Goal: Complete application form

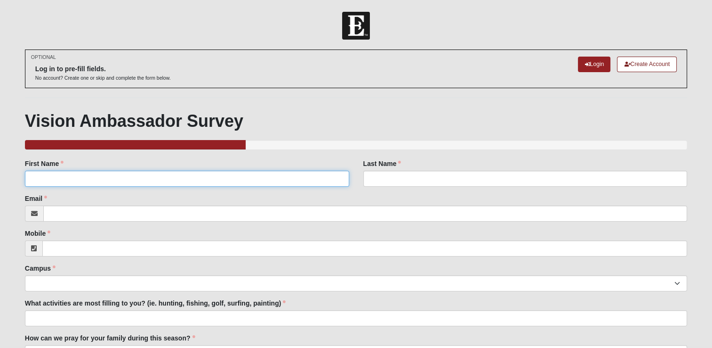
click at [39, 178] on input "First Name" at bounding box center [187, 178] width 324 height 16
type input "[PERSON_NAME]"
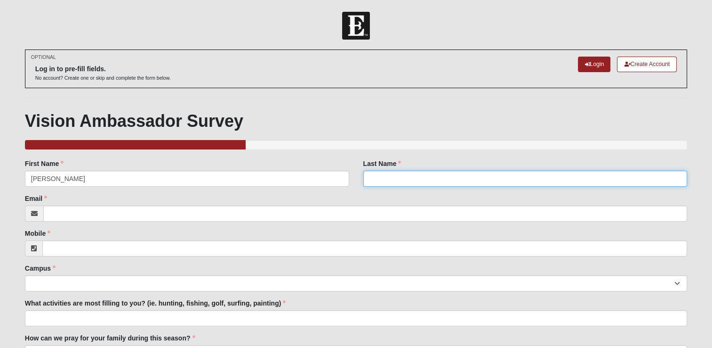
type input "[PERSON_NAME]"
type input "[EMAIL_ADDRESS][DOMAIN_NAME]"
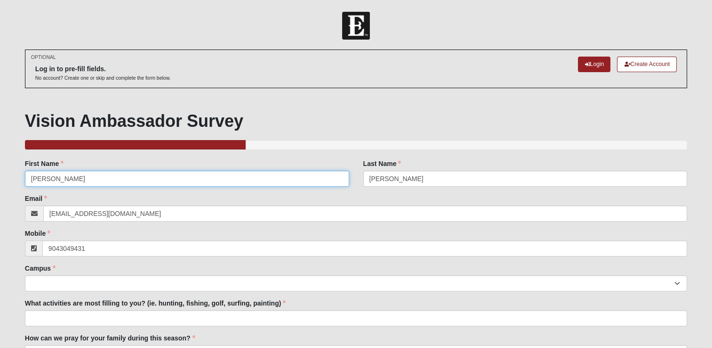
type input "[PHONE_NUMBER]"
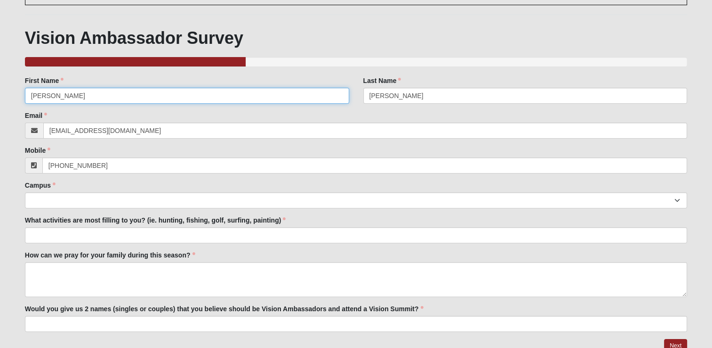
scroll to position [94, 0]
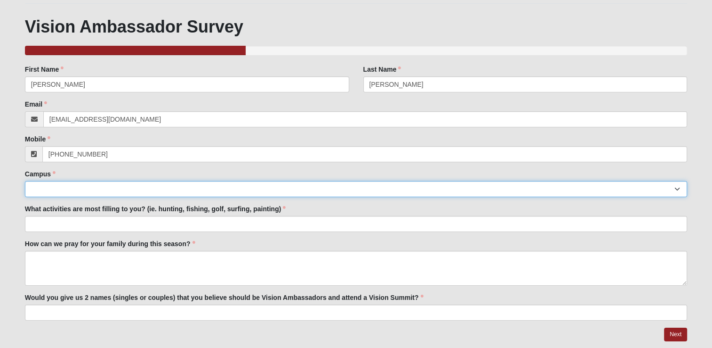
click at [42, 187] on select "Arlington Baymeadows Eleven22 Online [PERSON_NAME][GEOGRAPHIC_DATA] Jesup [GEOG…" at bounding box center [356, 189] width 663 height 16
select select "4"
click at [25, 181] on select "Arlington Baymeadows Eleven22 Online [PERSON_NAME][GEOGRAPHIC_DATA] Jesup [GEOG…" at bounding box center [356, 189] width 663 height 16
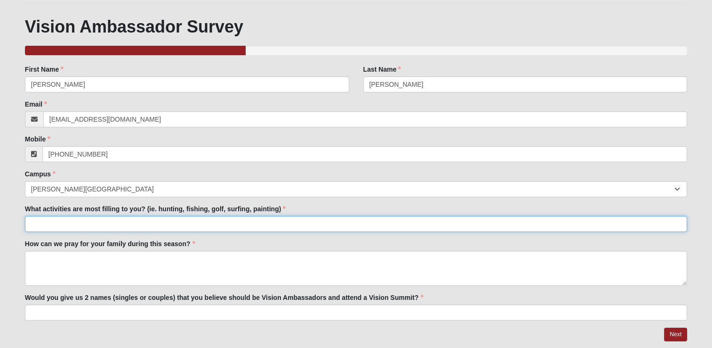
click at [46, 224] on input "What activities are most filling to you? (ie. hunting, fishing, golf, surfing, …" at bounding box center [356, 224] width 663 height 16
type input "Fishing and golf"
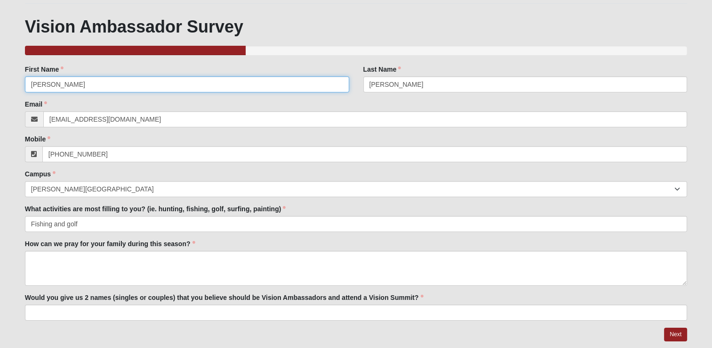
drag, startPoint x: 55, startPoint y: 83, endPoint x: -2, endPoint y: 80, distance: 56.6
click at [0, 80] on html "Log In [DATE] Vision Ambassador Survey Events 2025 Vision Ambassador Survey Err…" at bounding box center [356, 142] width 712 height 473
type input "[PERSON_NAME]"
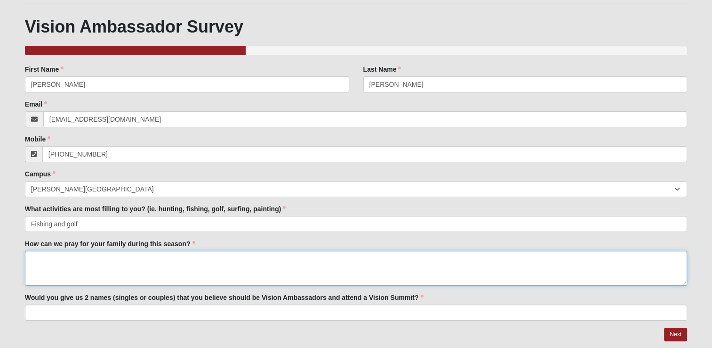
click at [54, 266] on textarea "How can we pray for your family during this season?" at bounding box center [356, 268] width 663 height 35
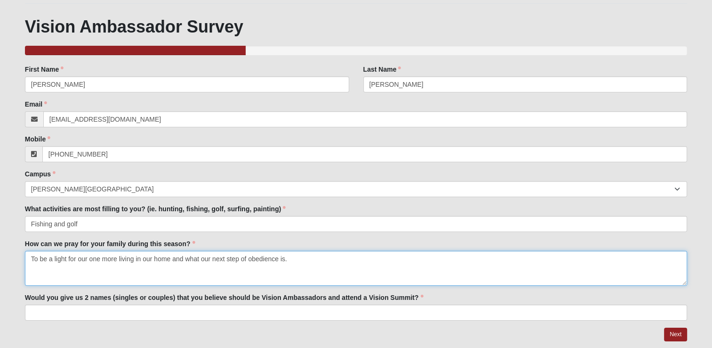
type textarea "To be a light for our one more living in our home and what our next step of obe…"
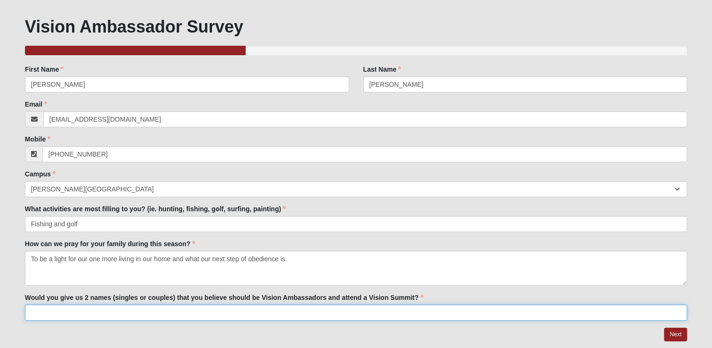
click at [37, 312] on input "Would you give us 2 names (singles or couples) that you believe should be Visio…" at bounding box center [356, 312] width 663 height 16
type input "[PERSON_NAME] and [PERSON_NAME]"
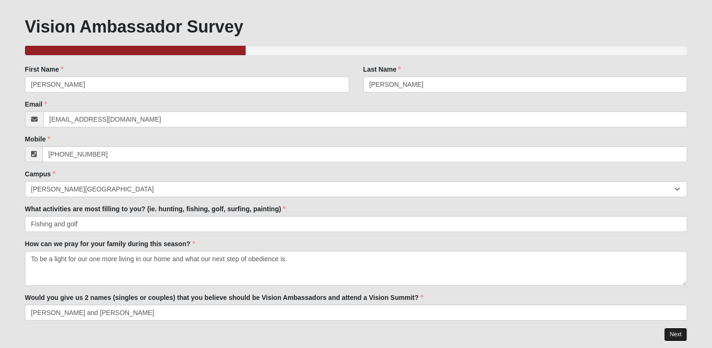
click at [680, 333] on link "Next" at bounding box center [675, 334] width 23 height 14
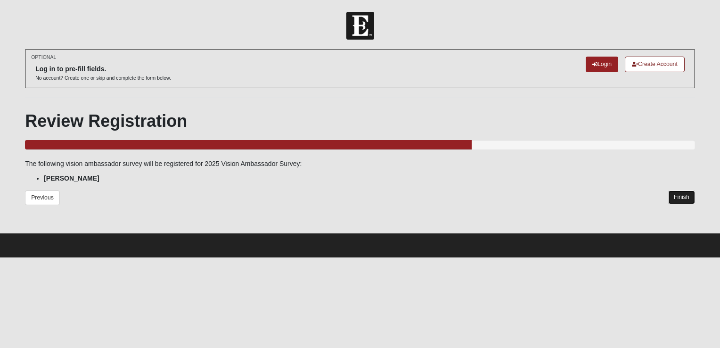
click at [676, 195] on link "Finish" at bounding box center [681, 197] width 27 height 14
